Goal: Task Accomplishment & Management: Complete application form

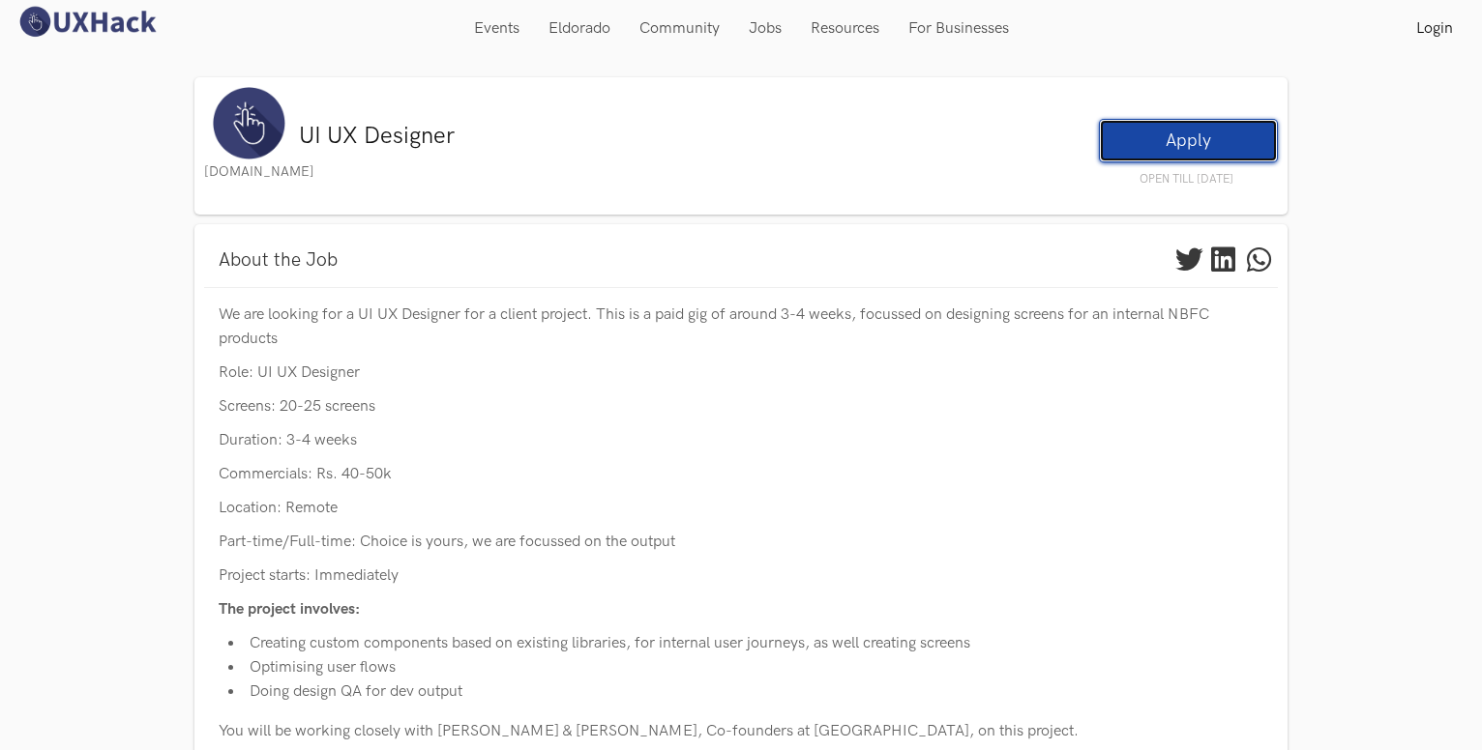
click at [1152, 140] on link "Apply" at bounding box center [1188, 141] width 179 height 44
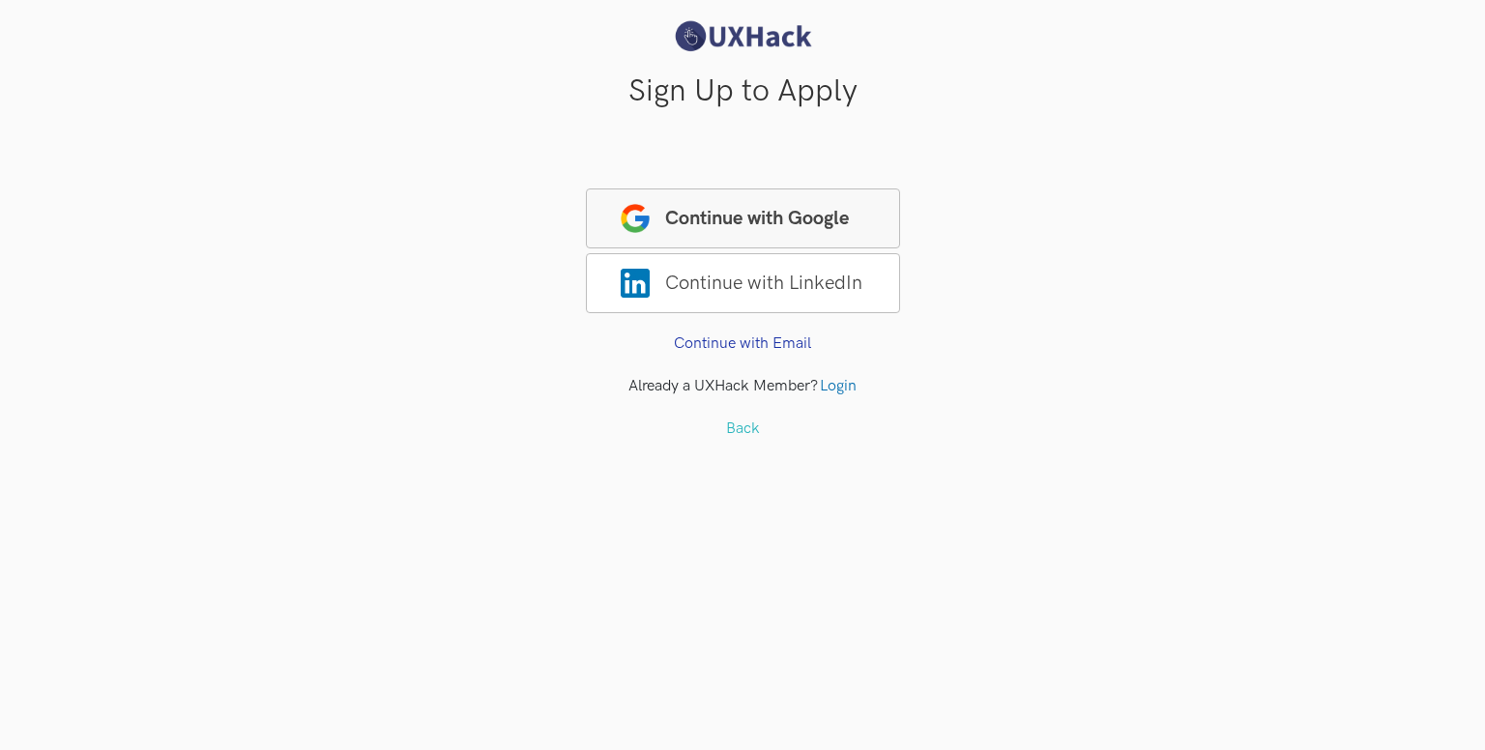
click at [737, 233] on span "Continue with Google" at bounding box center [743, 219] width 314 height 60
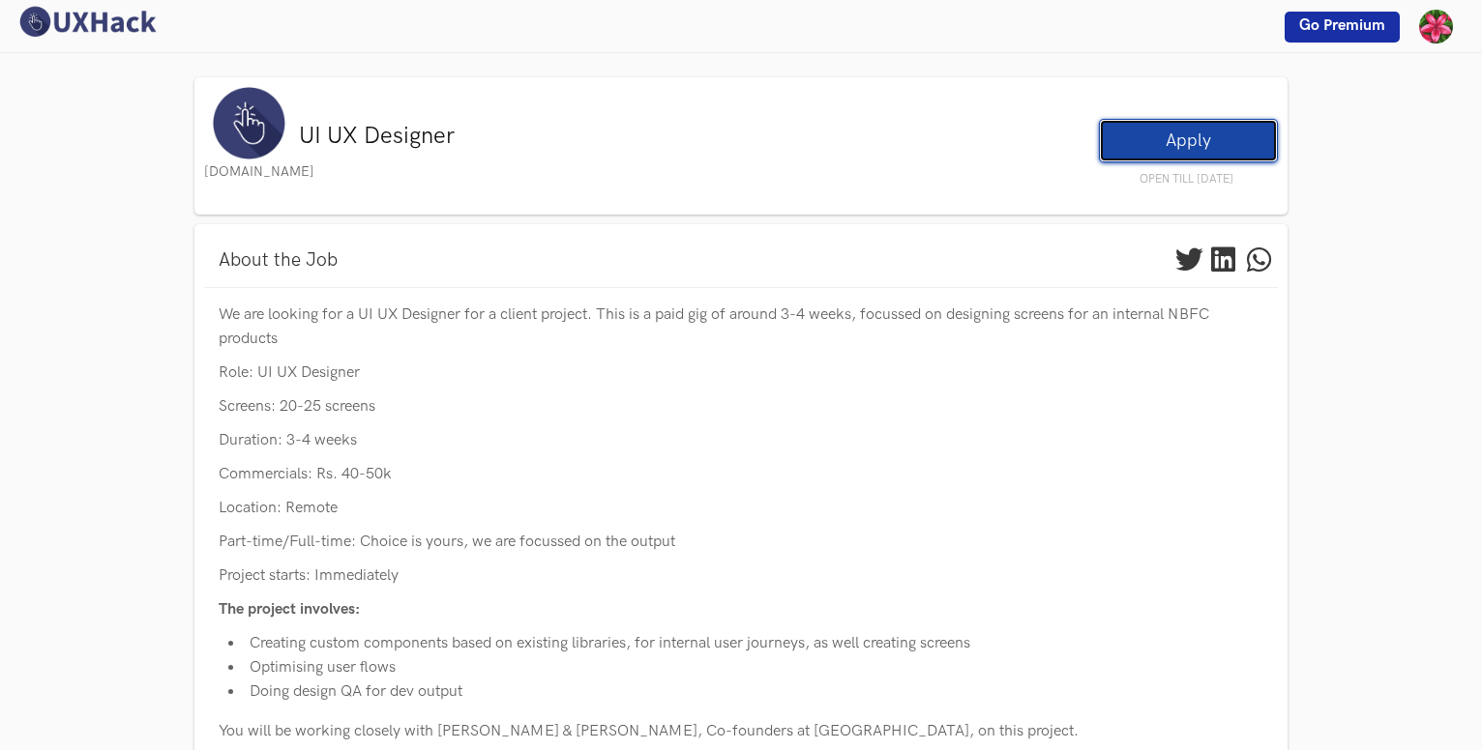
click at [1129, 148] on link "Apply" at bounding box center [1188, 141] width 179 height 44
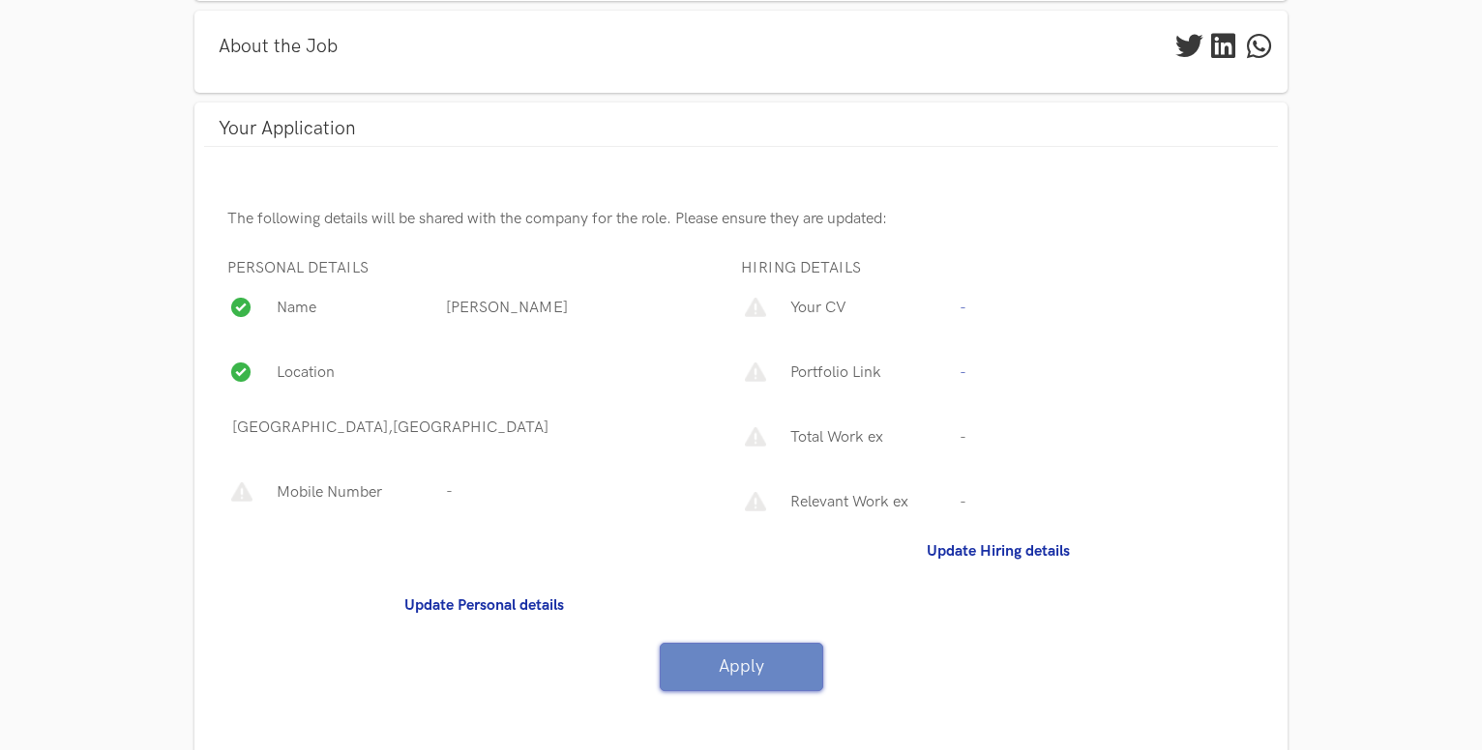
scroll to position [248, 0]
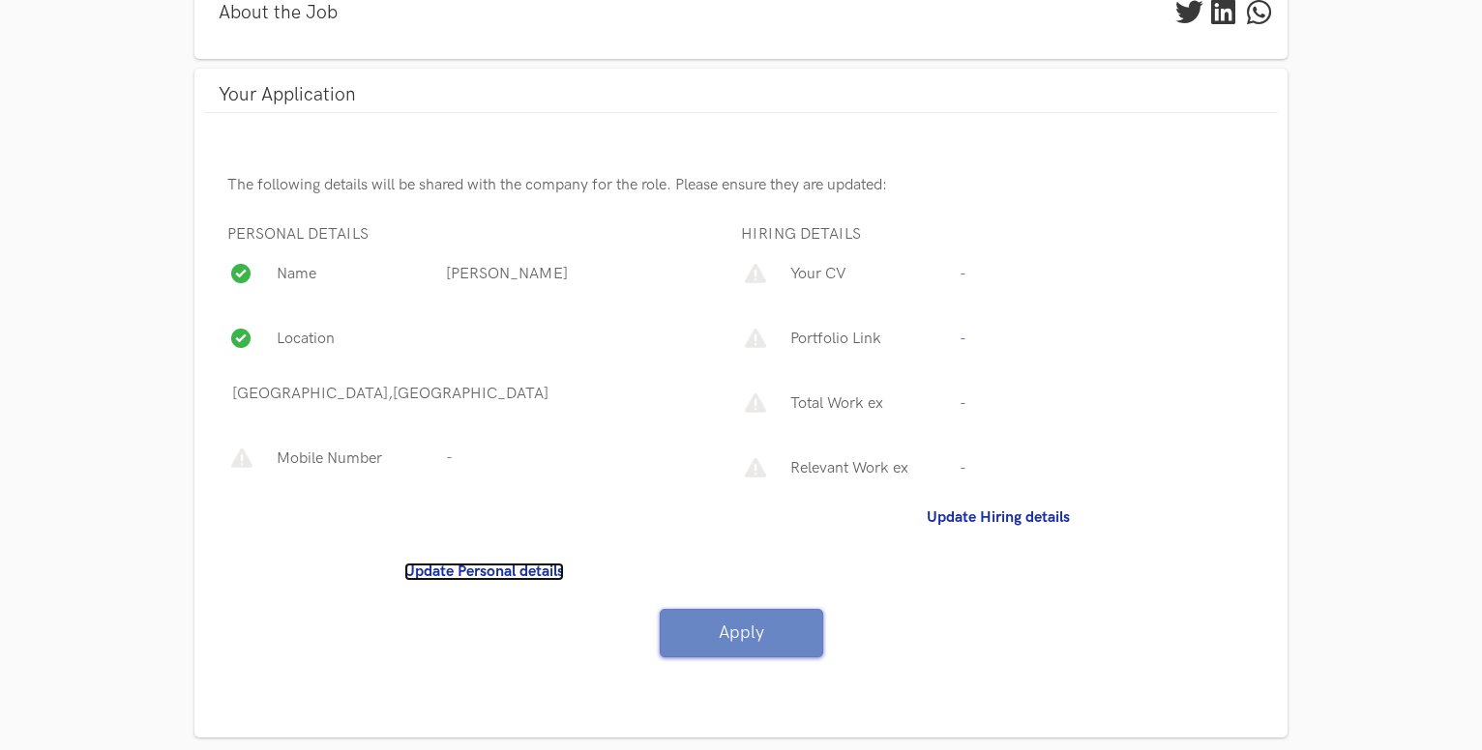
click at [492, 563] on b "Update Personal details" at bounding box center [484, 572] width 160 height 18
click at [948, 518] on b "Update Hiring details" at bounding box center [997, 518] width 143 height 18
click at [985, 517] on b "Update Hiring details" at bounding box center [997, 518] width 143 height 18
click at [966, 522] on b "Update Hiring details" at bounding box center [997, 518] width 143 height 18
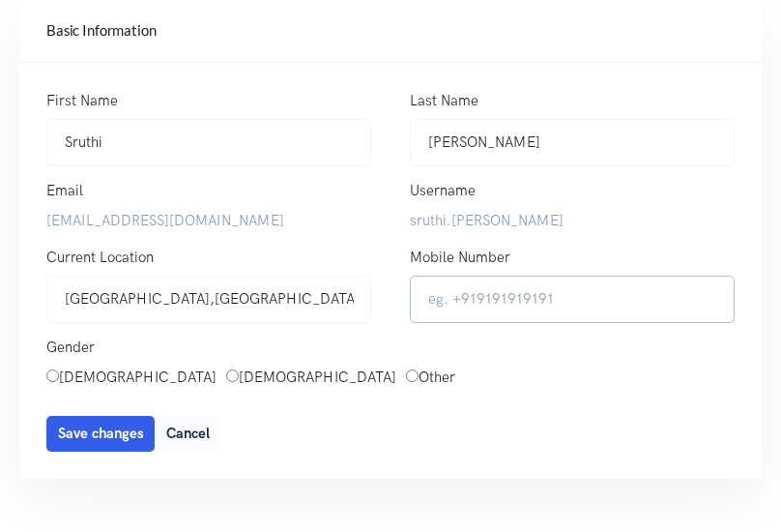
click at [487, 306] on input "Mobile Number" at bounding box center [572, 299] width 325 height 47
click at [453, 298] on input "+916304132612" at bounding box center [572, 299] width 325 height 47
type input "6304132612"
click at [49, 379] on input "[DEMOGRAPHIC_DATA]" at bounding box center [52, 375] width 13 height 13
radio input "true"
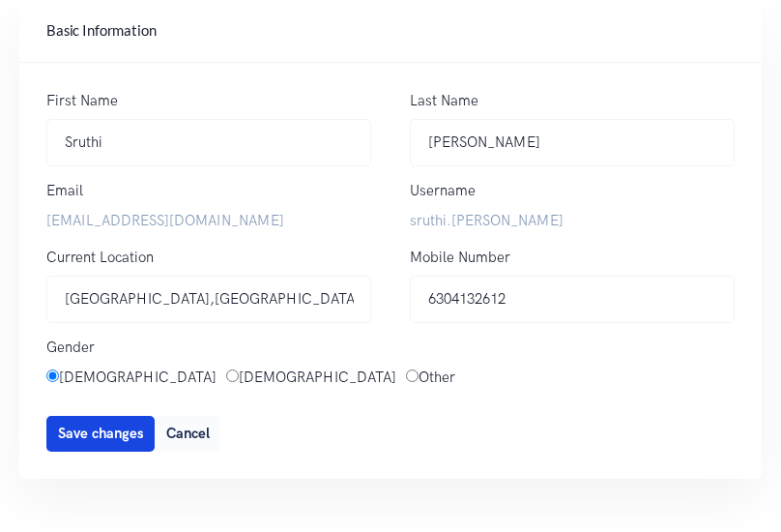
click at [93, 428] on span "Save changes" at bounding box center [101, 434] width 86 height 16
click at [73, 437] on span "Update" at bounding box center [81, 434] width 46 height 16
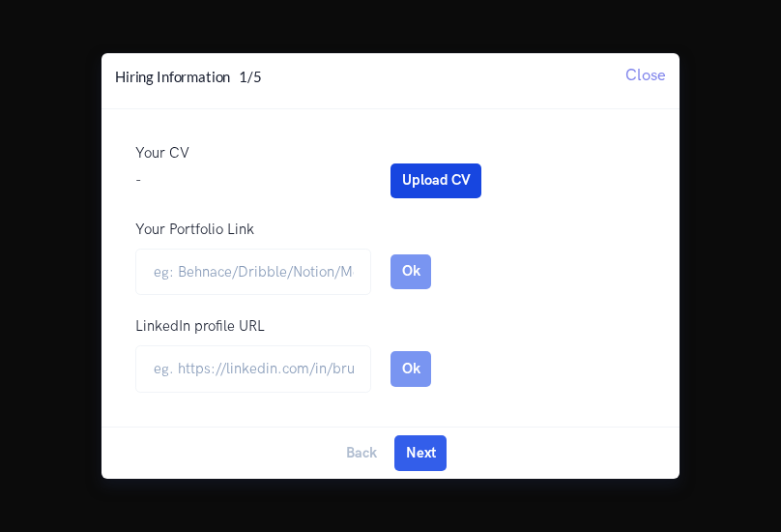
click at [433, 173] on button "Upload CV" at bounding box center [436, 180] width 91 height 35
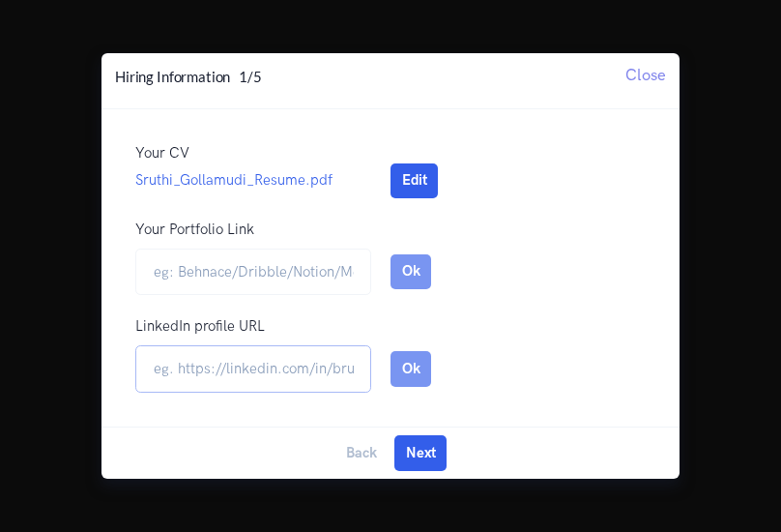
click at [230, 385] on input "url" at bounding box center [253, 368] width 236 height 47
paste input "https://www.linkedin.com/in/sruthi-gollamudi-6192b3208/"
type input "https://www.linkedin.com/in/sruthi-gollamudi-6192b3208/"
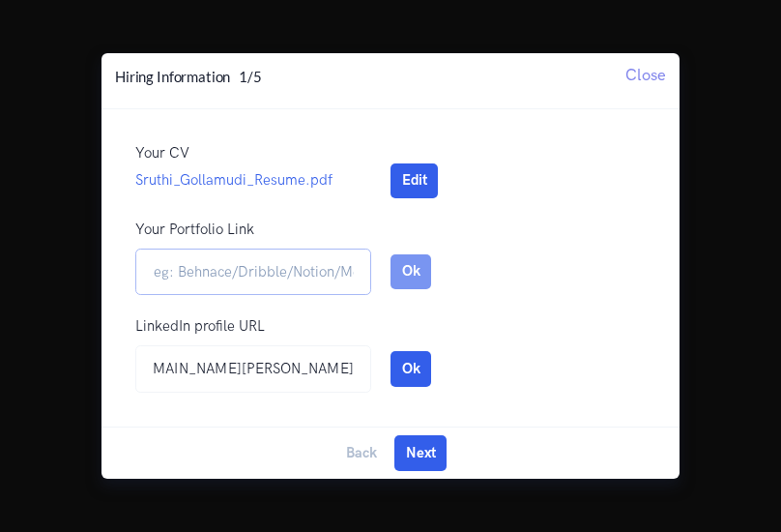
scroll to position [0, 0]
click at [236, 283] on input "Your Portfolio Link" at bounding box center [253, 272] width 236 height 47
click at [306, 278] on input "Your Portfolio Link" at bounding box center [253, 272] width 236 height 47
paste input "[URL][DOMAIN_NAME]"
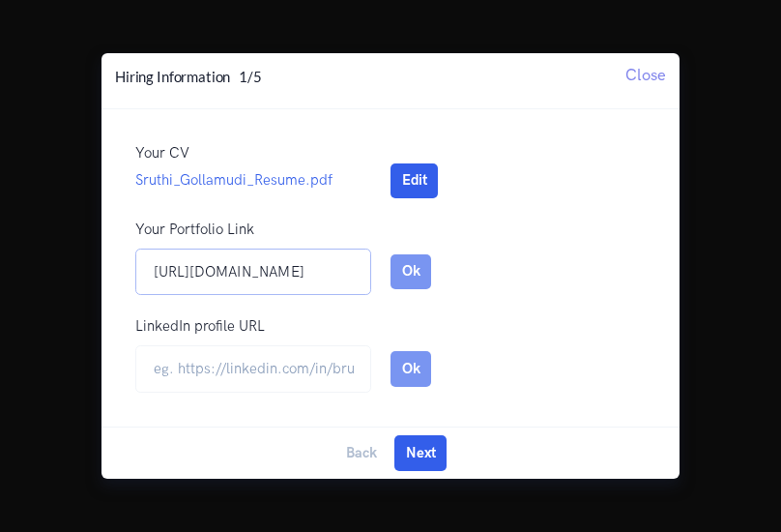
scroll to position [0, 64]
type input "https://www.behance.net/sruthigollamudi"
click at [284, 361] on input "url" at bounding box center [253, 368] width 236 height 47
click at [410, 443] on button "Next" at bounding box center [421, 452] width 52 height 35
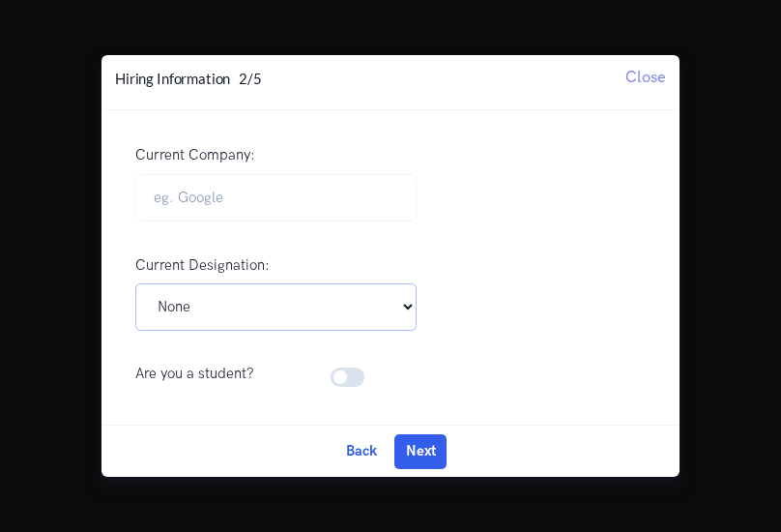
click at [271, 316] on select "Pick Your Designation Associate Product Manager Product Designer Product Manage…" at bounding box center [275, 306] width 281 height 47
select select "UI UX Designer"
click at [135, 283] on select "Pick Your Designation Associate Product Manager Product Designer Product Manage…" at bounding box center [275, 306] width 281 height 47
click at [247, 184] on input "Current Company:" at bounding box center [275, 197] width 281 height 47
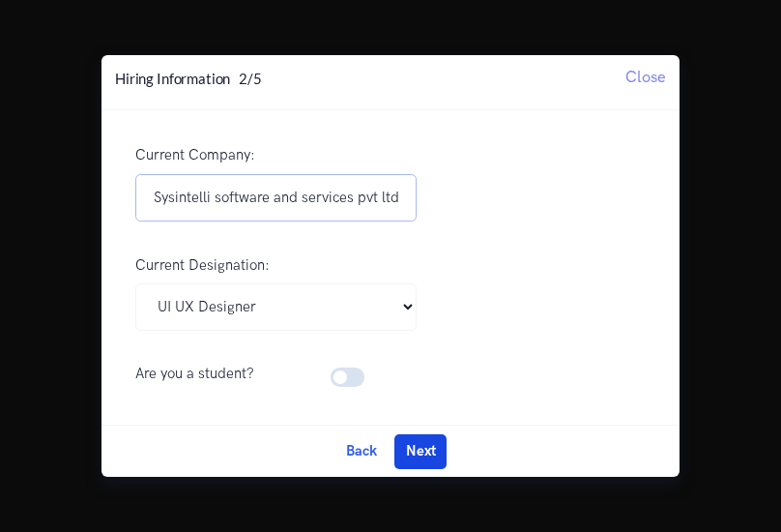
type input "Sysintelli software and services pvt ltd"
click at [408, 453] on button "Next" at bounding box center [421, 451] width 52 height 35
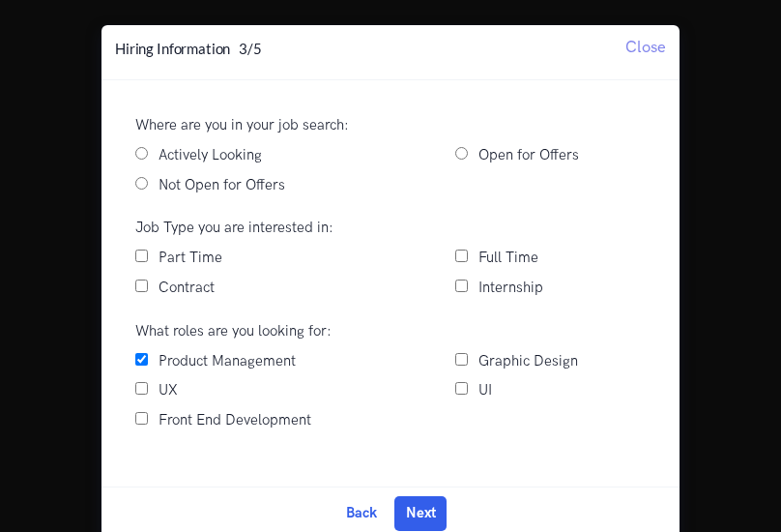
click at [139, 154] on input "Actively Looking" at bounding box center [141, 153] width 13 height 13
radio input "true"
click at [456, 252] on input "Full Time" at bounding box center [462, 256] width 13 height 13
checkbox input "true"
click at [143, 387] on div "UX" at bounding box center [276, 390] width 320 height 23
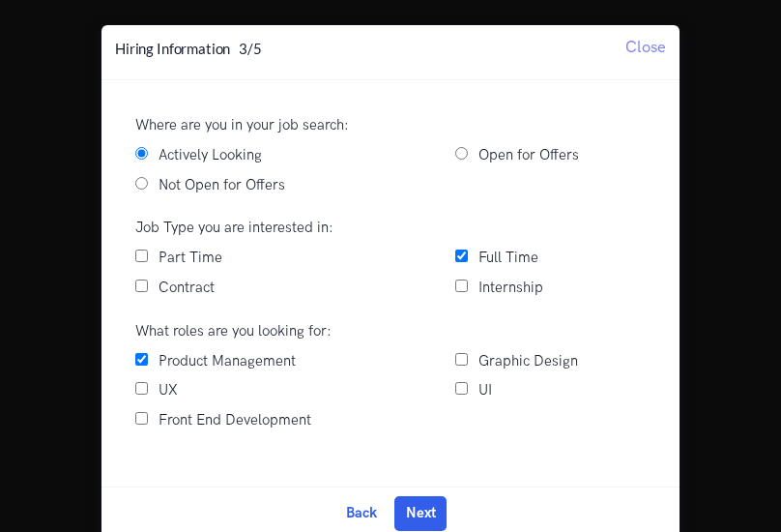
click at [135, 389] on input "UX" at bounding box center [141, 388] width 13 height 13
checkbox input "true"
click at [456, 386] on input "UI" at bounding box center [462, 388] width 13 height 13
checkbox input "true"
click at [399, 514] on button "Next" at bounding box center [421, 513] width 52 height 35
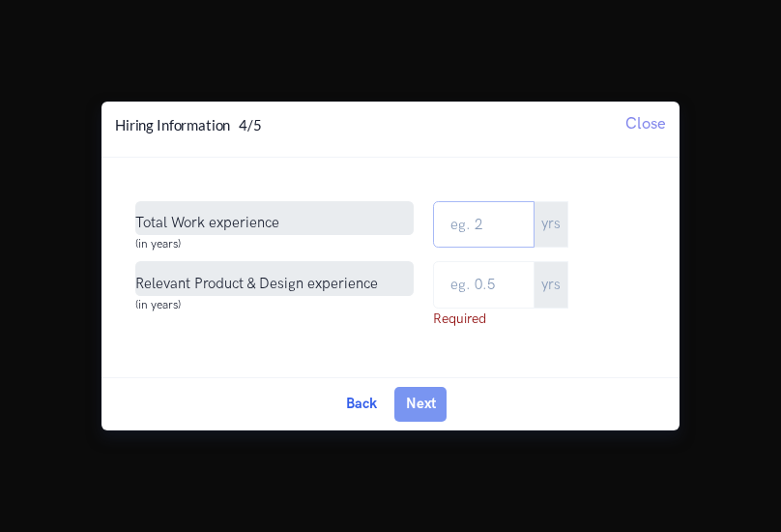
click at [468, 230] on input "Total Work Experience" at bounding box center [484, 224] width 102 height 47
type input "1"
click at [483, 289] on input "text" at bounding box center [484, 284] width 102 height 47
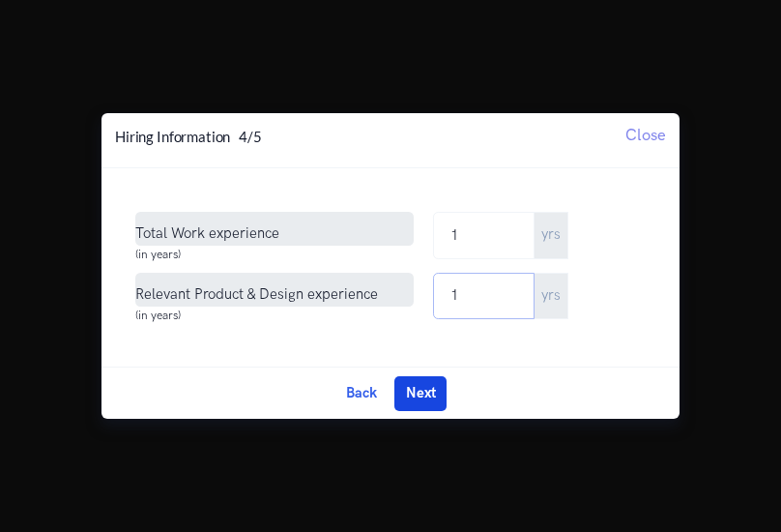
type input "1"
click at [412, 393] on button "Next" at bounding box center [421, 393] width 52 height 35
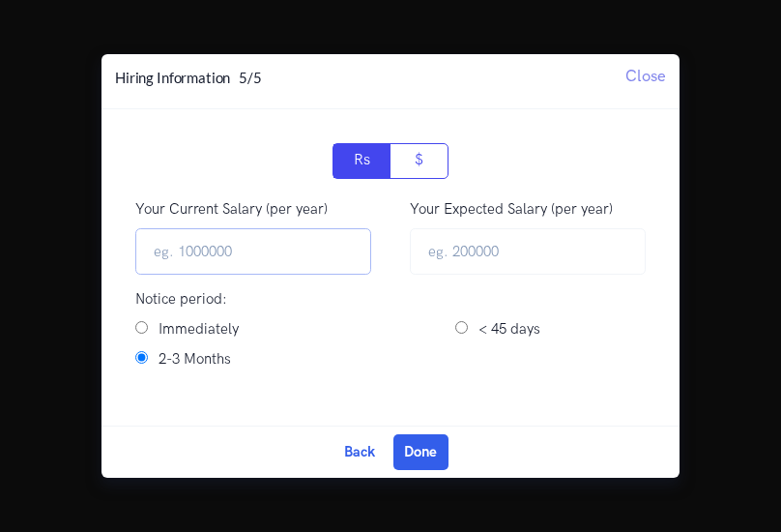
click at [236, 254] on input "Your Current Salary (per year)" at bounding box center [253, 251] width 236 height 47
type input "250000"
click at [501, 251] on input "text" at bounding box center [528, 251] width 236 height 47
type input "400000"
click at [144, 326] on input "Immediately" at bounding box center [141, 327] width 13 height 13
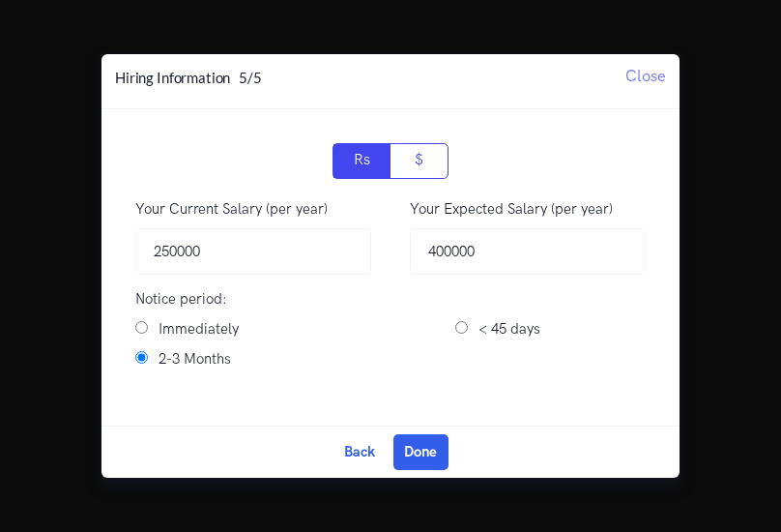
radio input "true"
click at [456, 332] on input "< 45 days" at bounding box center [462, 327] width 13 height 13
radio input "true"
click at [409, 455] on button "Done" at bounding box center [421, 451] width 55 height 35
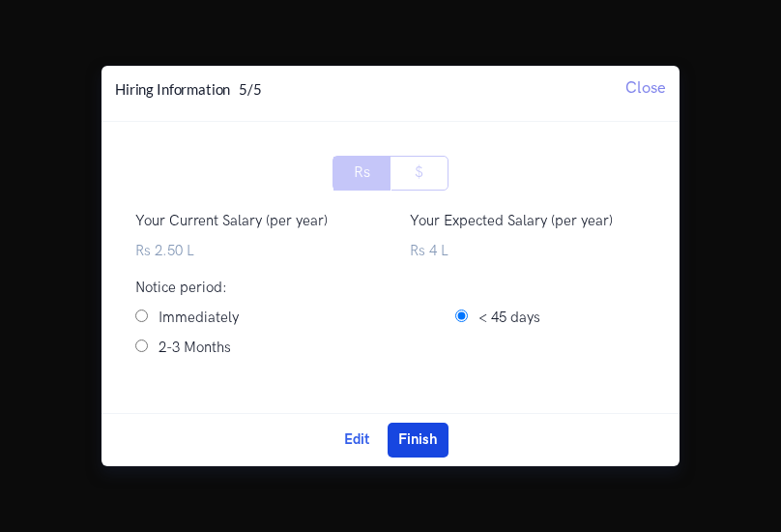
click at [414, 438] on button "Finish" at bounding box center [418, 440] width 61 height 35
